Goal: Check status: Check status

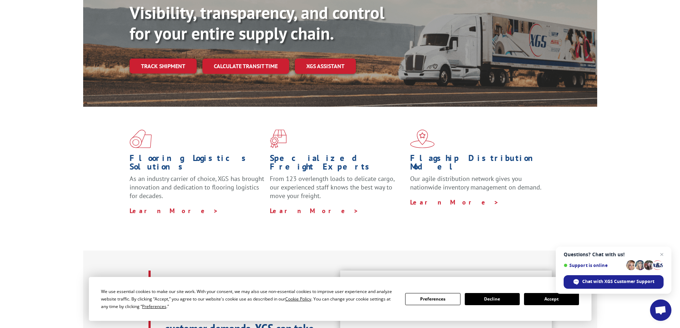
scroll to position [107, 0]
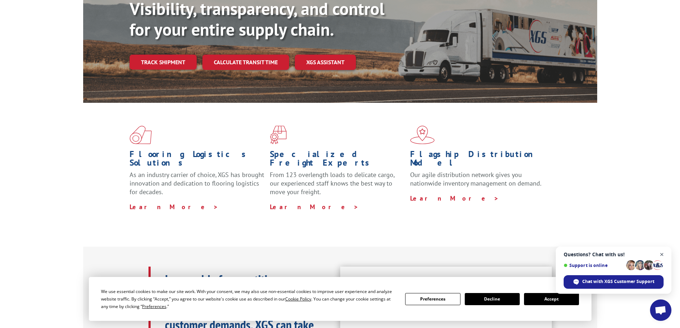
click at [663, 254] on span "Close chat" at bounding box center [662, 254] width 9 height 9
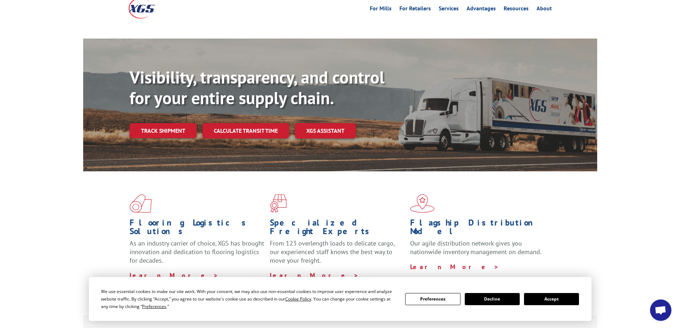
scroll to position [36, 0]
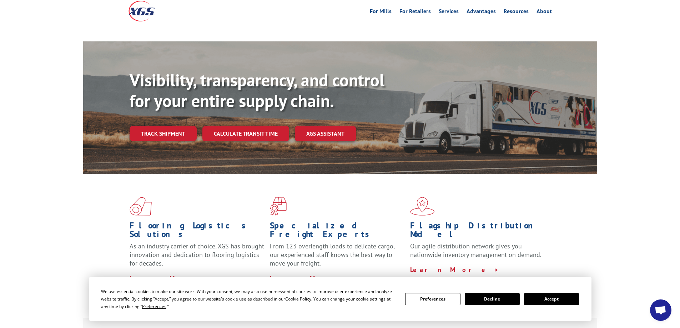
click at [551, 299] on button "Accept" at bounding box center [551, 299] width 55 height 12
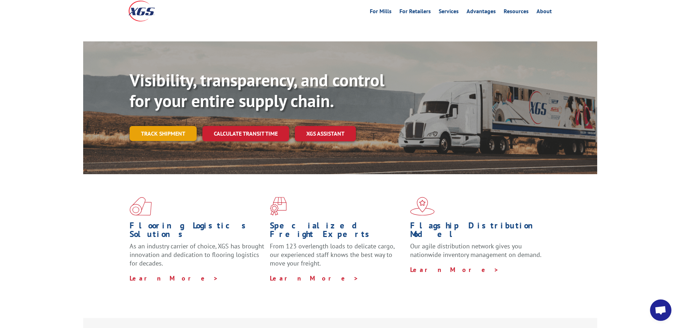
click at [166, 126] on link "Track shipment" at bounding box center [163, 133] width 67 height 15
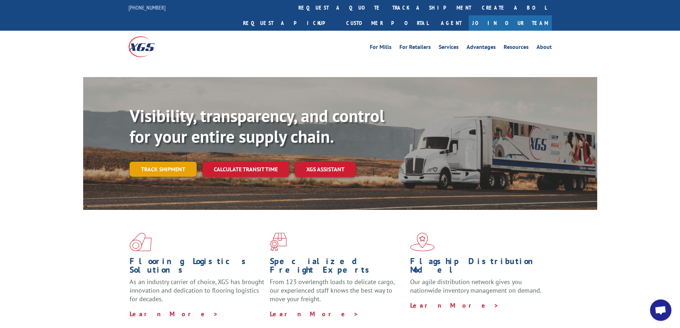
click at [175, 162] on link "Track shipment" at bounding box center [163, 169] width 67 height 15
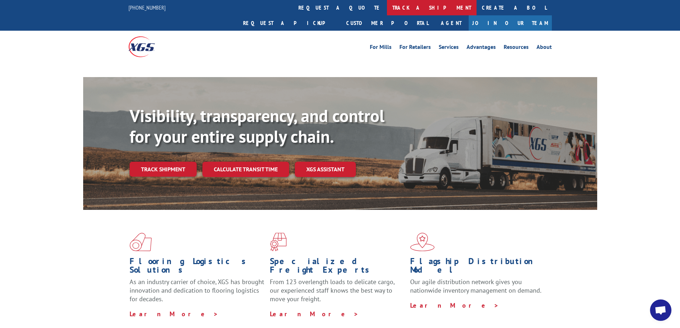
click at [387, 10] on link "track a shipment" at bounding box center [432, 7] width 90 height 15
drag, startPoint x: 356, startPoint y: 43, endPoint x: 325, endPoint y: 44, distance: 30.7
click at [354, 44] on div "For Mills For Retailers Services Advantages Resources About For Mills For Retai…" at bounding box center [341, 47] width 424 height 32
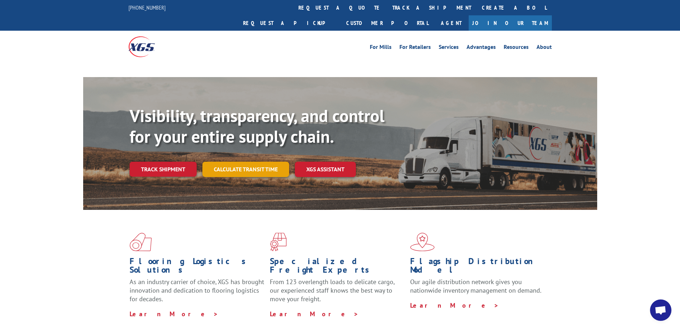
click at [247, 162] on link "Calculate transit time" at bounding box center [246, 169] width 87 height 15
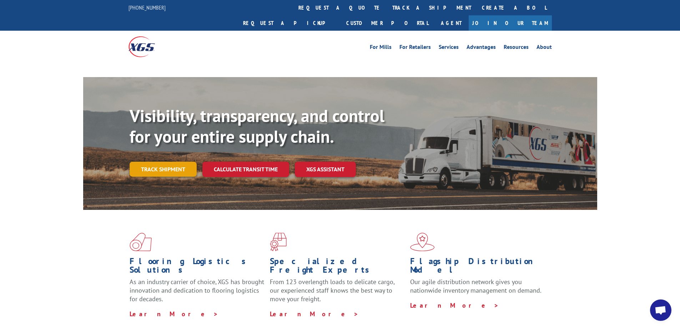
click at [180, 162] on link "Track shipment" at bounding box center [163, 169] width 67 height 15
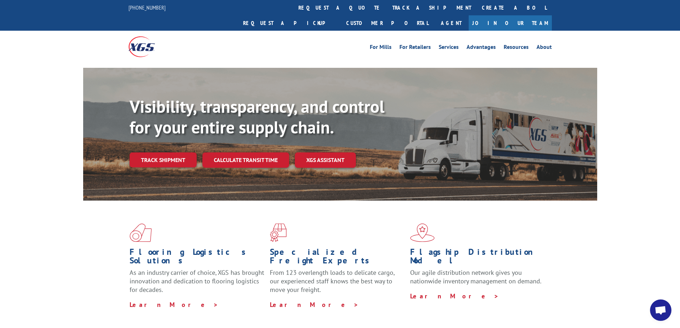
click at [183, 153] on link "Track shipment" at bounding box center [163, 160] width 67 height 15
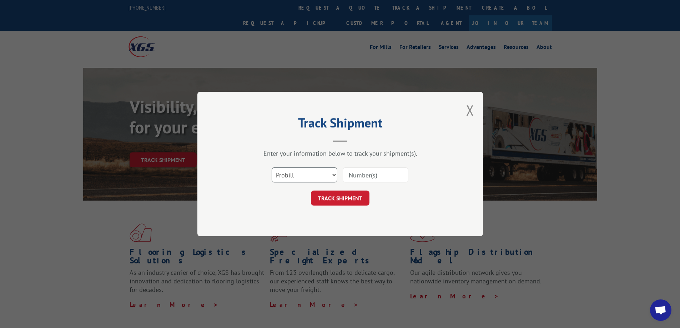
click at [292, 178] on select "Select category... Probill BOL PO" at bounding box center [305, 175] width 66 height 15
click at [293, 177] on select "Select category... Probill BOL PO" at bounding box center [305, 175] width 66 height 15
click at [311, 180] on select "Select category... Probill BOL PO" at bounding box center [305, 175] width 66 height 15
click at [360, 179] on input at bounding box center [376, 175] width 66 height 15
paste input "17207649BOL"
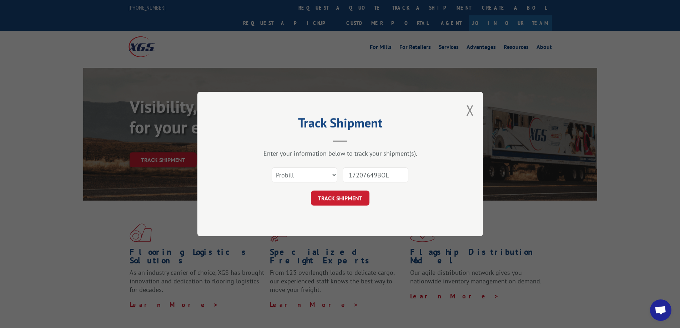
type input "17207649BOL"
click at [311, 191] on button "TRACK SHIPMENT" at bounding box center [340, 198] width 59 height 15
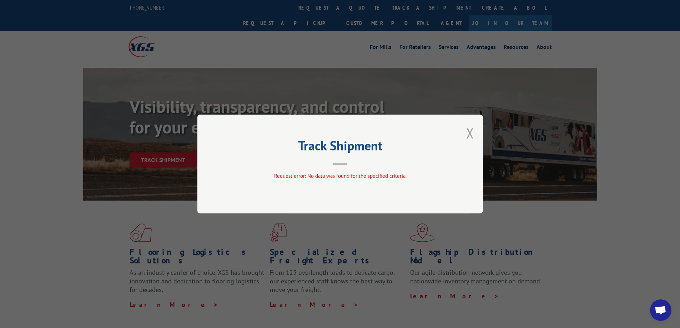
click at [470, 131] on button "Close modal" at bounding box center [470, 133] width 8 height 19
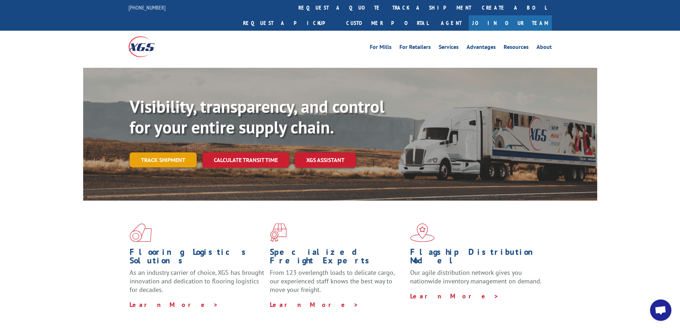
click at [150, 153] on link "Track shipment" at bounding box center [163, 160] width 67 height 15
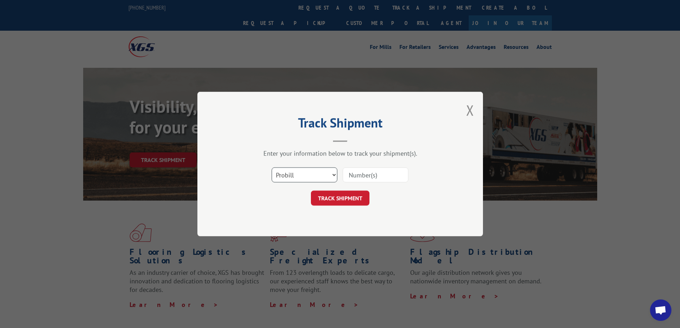
click at [299, 174] on select "Select category... Probill BOL PO" at bounding box center [305, 175] width 66 height 15
select select "bol"
click at [272, 168] on select "Select category... Probill BOL PO" at bounding box center [305, 175] width 66 height 15
click at [377, 177] on input at bounding box center [376, 175] width 66 height 15
paste input "17207649BOL"
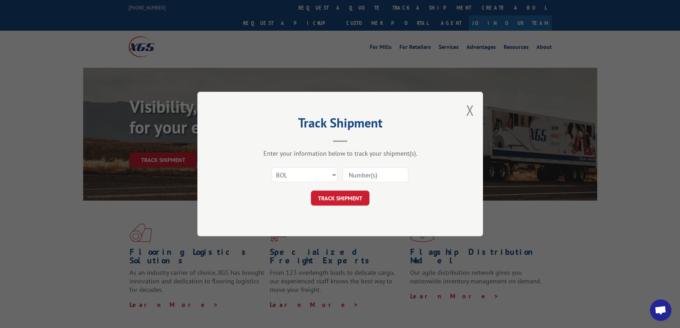
type input "17207649BOL"
click button "TRACK SHIPMENT" at bounding box center [340, 198] width 59 height 15
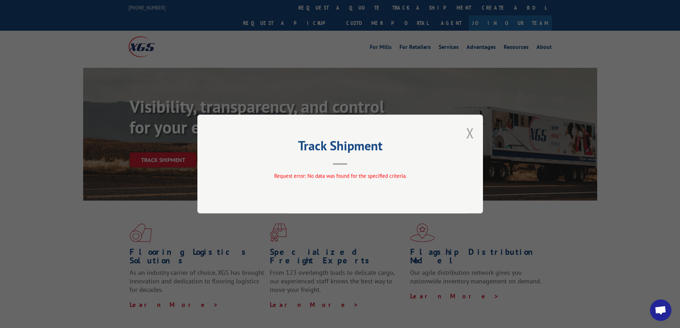
click at [473, 133] on button "Close modal" at bounding box center [470, 133] width 8 height 19
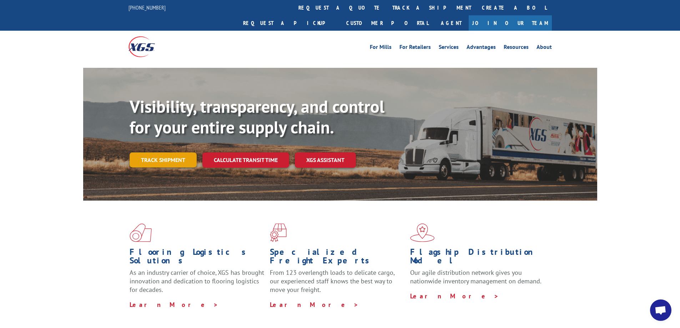
click at [158, 153] on link "Track shipment" at bounding box center [163, 160] width 67 height 15
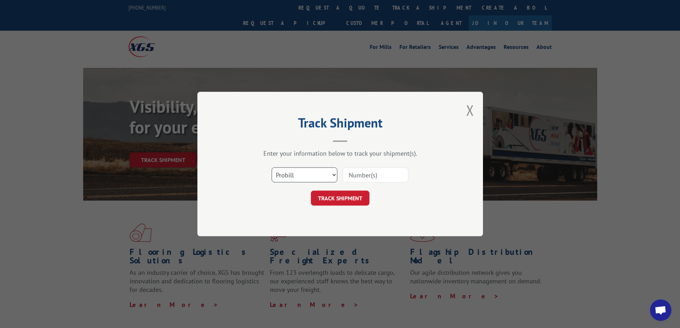
click at [289, 172] on select "Select category... Probill BOL PO" at bounding box center [305, 175] width 66 height 15
select select "po"
click at [272, 168] on select "Select category... Probill BOL PO" at bounding box center [305, 175] width 66 height 15
click at [369, 173] on input at bounding box center [376, 175] width 66 height 15
paste input "16584554"
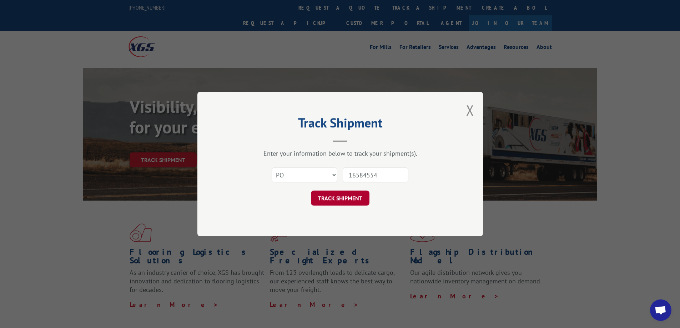
type input "16584554"
click at [351, 203] on button "TRACK SHIPMENT" at bounding box center [340, 198] width 59 height 15
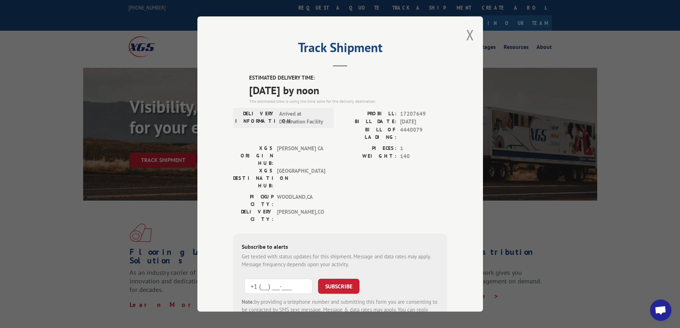
click at [255, 279] on input "+1 (___) ___-____" at bounding box center [279, 286] width 68 height 15
paste input "720) 903-0782"
type input "[PHONE_NUMBER]"
click at [334, 279] on button "SUBSCRIBE" at bounding box center [338, 286] width 41 height 15
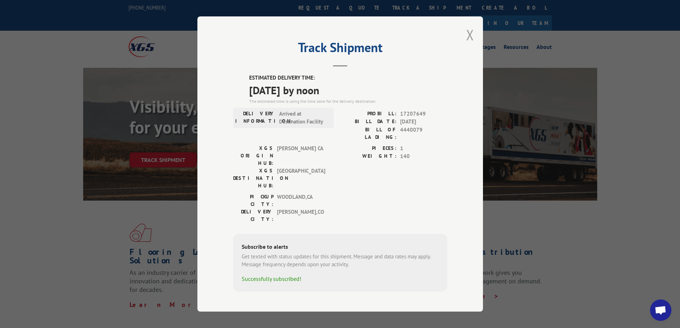
click at [468, 44] on button "Close modal" at bounding box center [470, 34] width 8 height 19
